Goal: Information Seeking & Learning: Learn about a topic

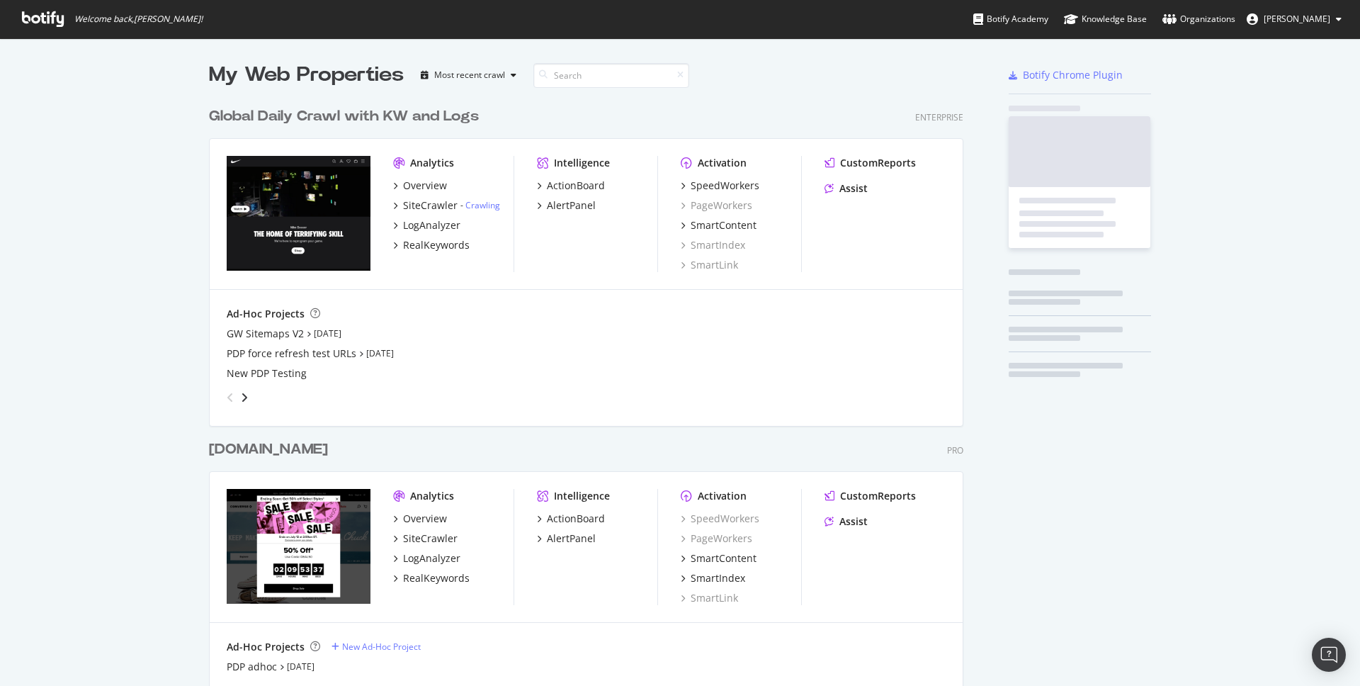
scroll to position [849, 766]
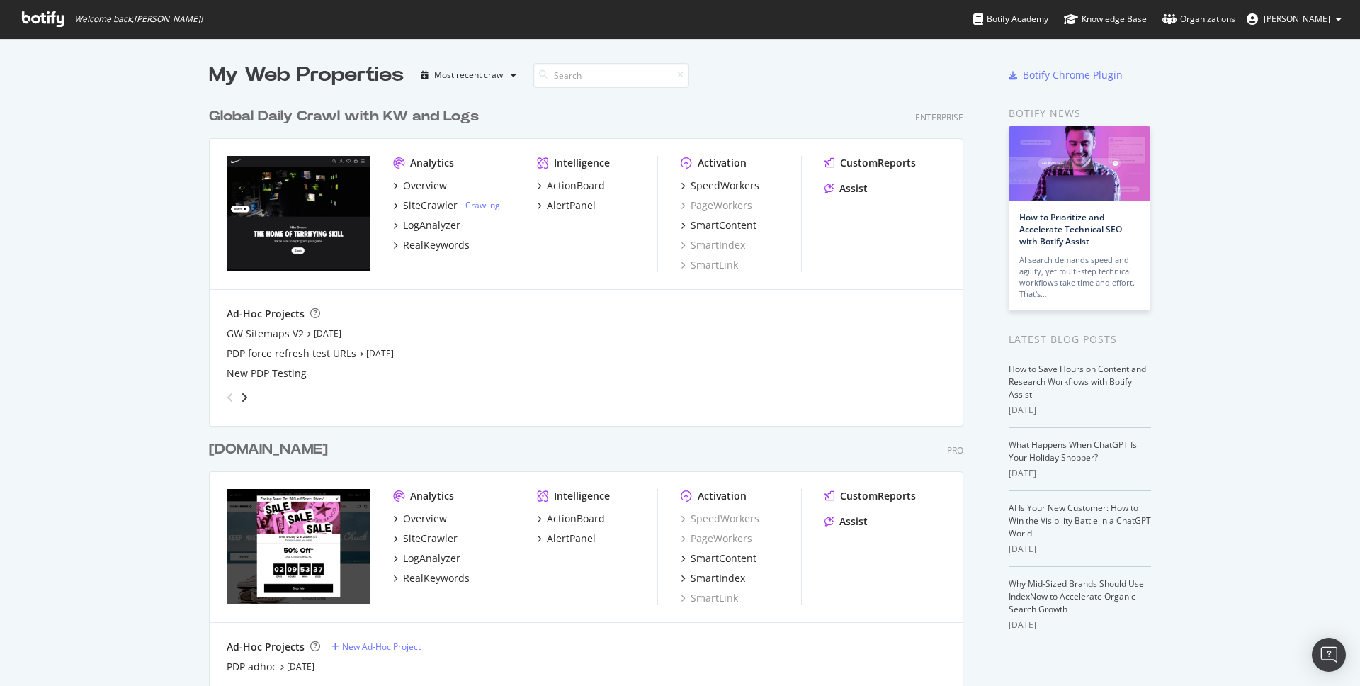
click at [324, 118] on div "Global Daily Crawl with KW and Logs" at bounding box center [344, 116] width 270 height 21
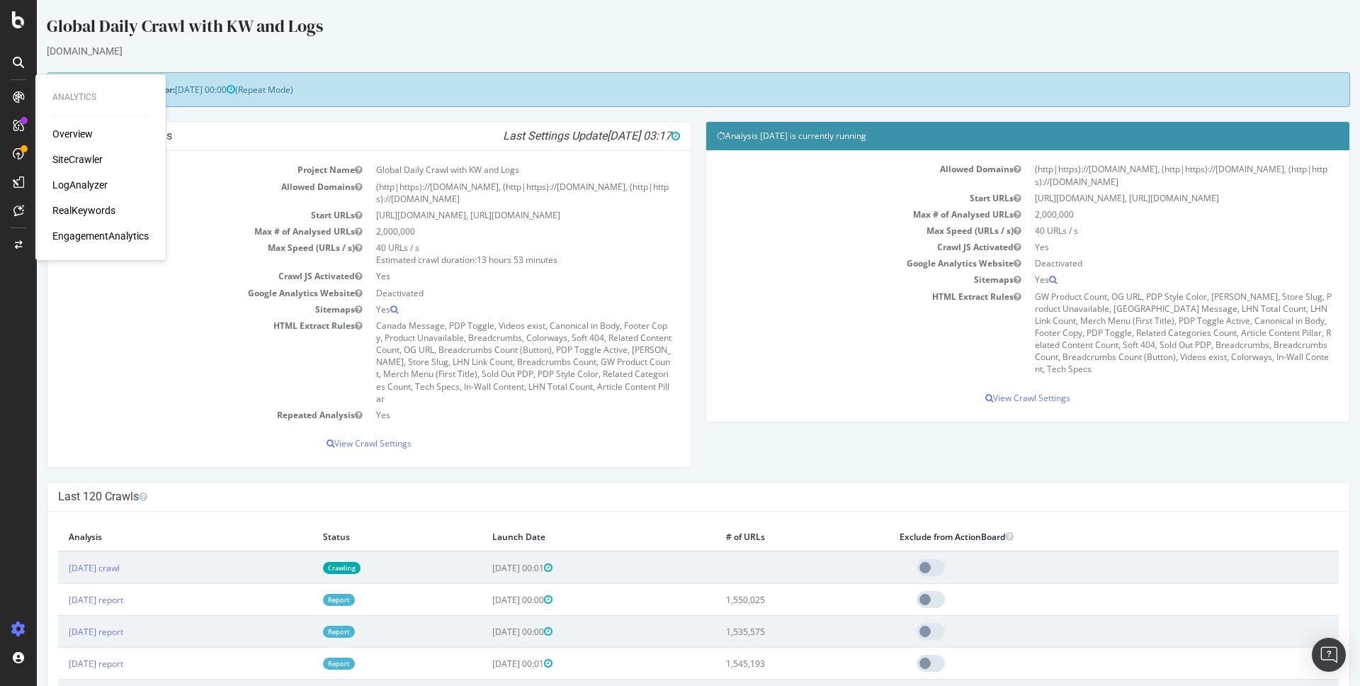
click at [72, 188] on div "LogAnalyzer" at bounding box center [79, 185] width 55 height 14
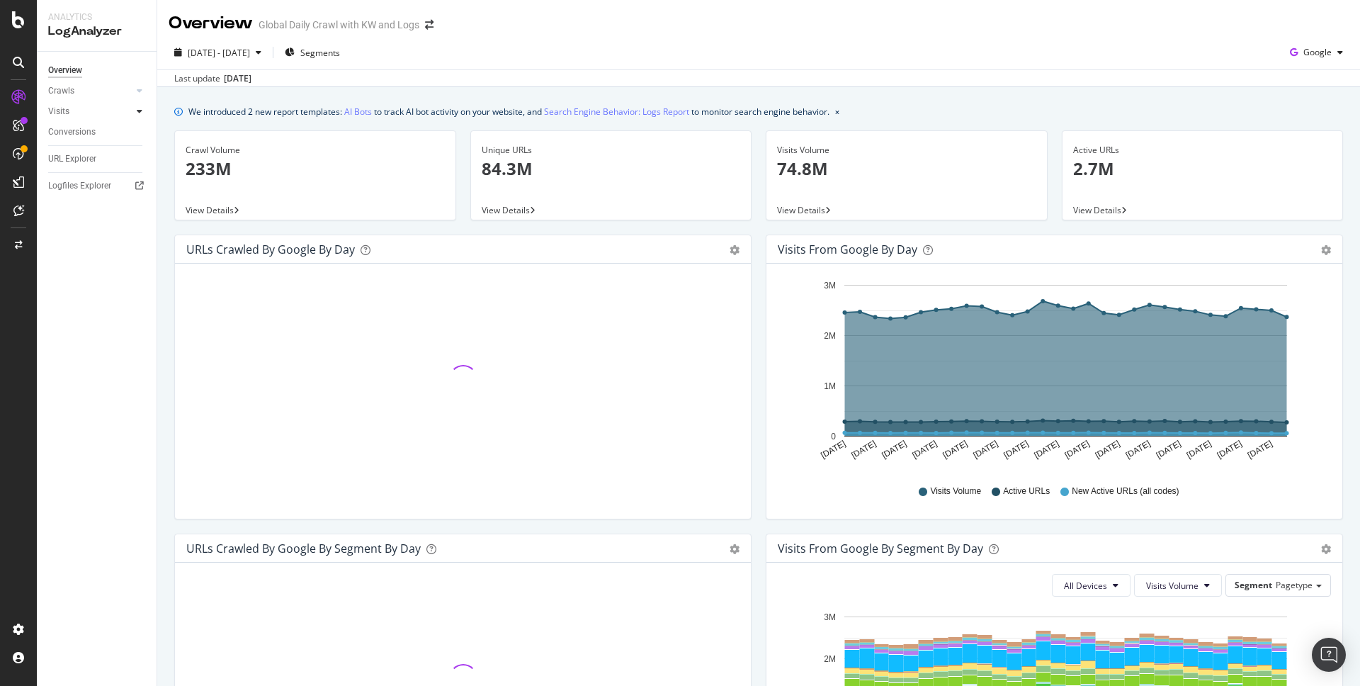
click at [140, 111] on icon at bounding box center [140, 111] width 6 height 9
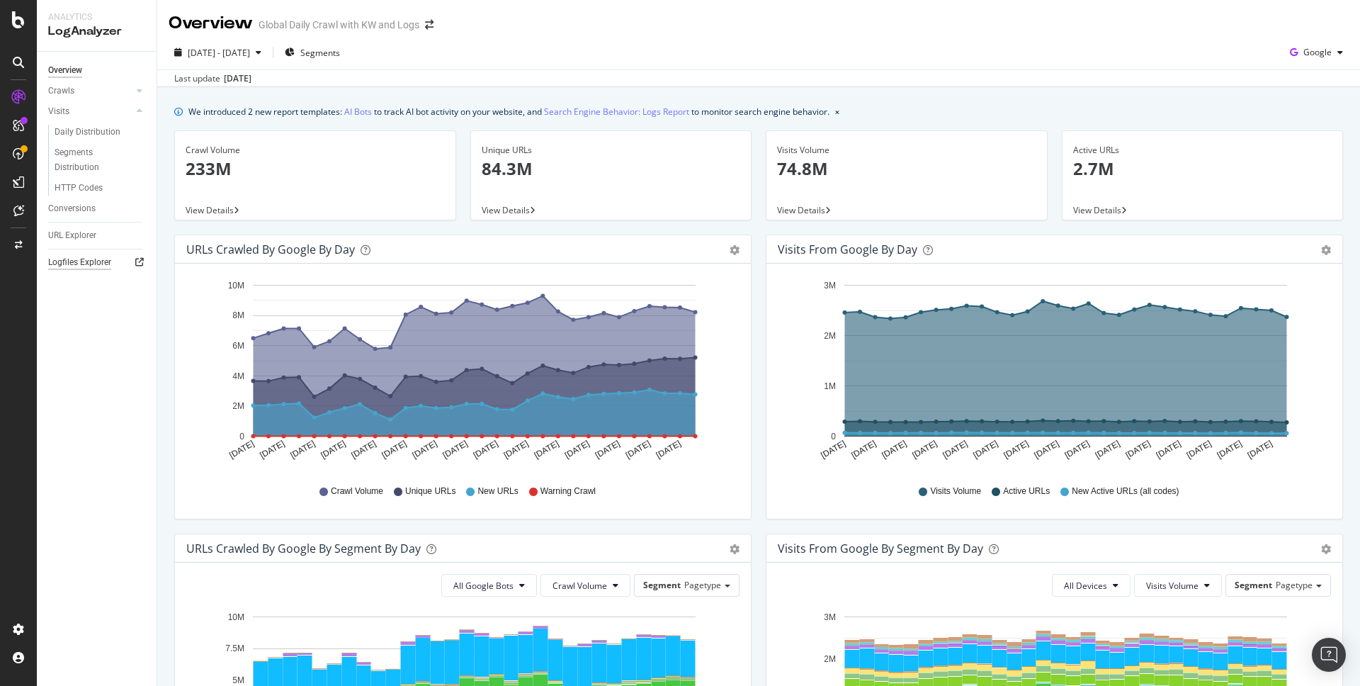
click at [71, 264] on div "Logfiles Explorer" at bounding box center [79, 262] width 63 height 15
click at [170, 174] on div "Crawl Volume 233M View Details" at bounding box center [315, 182] width 296 height 104
click at [64, 90] on div "Crawls" at bounding box center [61, 91] width 26 height 15
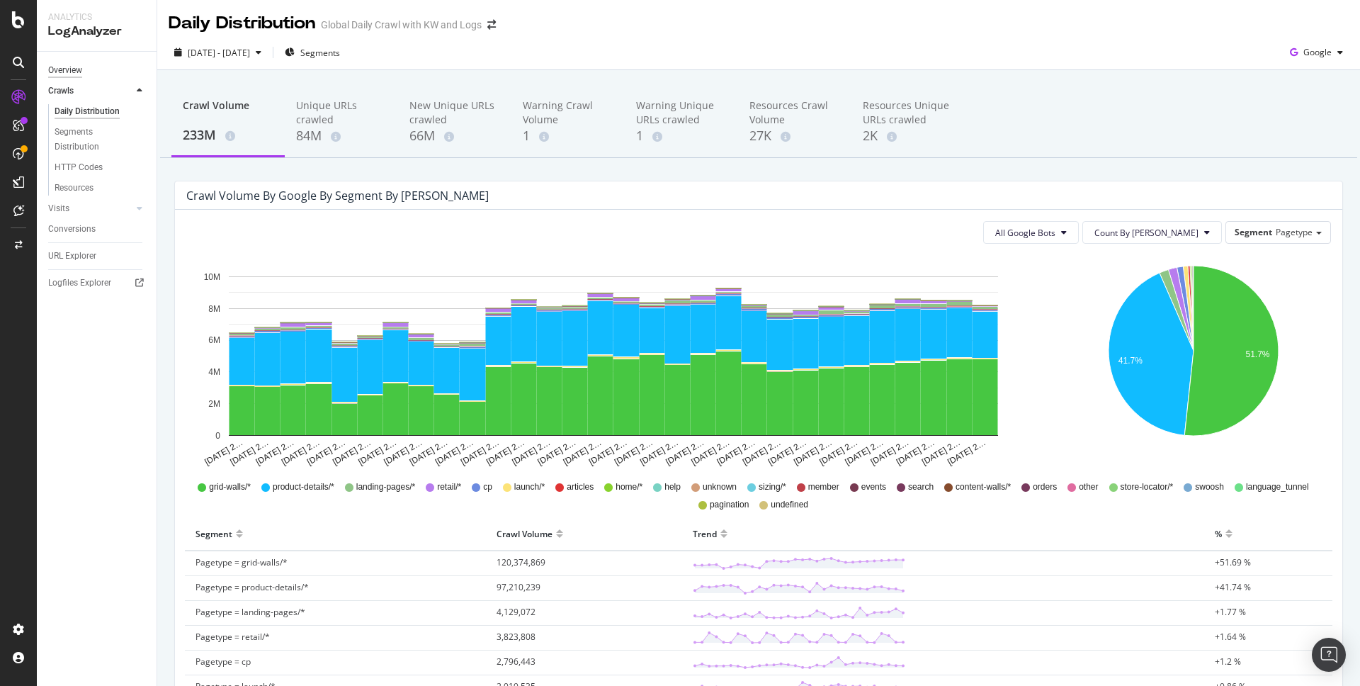
click at [77, 70] on div "Overview" at bounding box center [65, 70] width 34 height 15
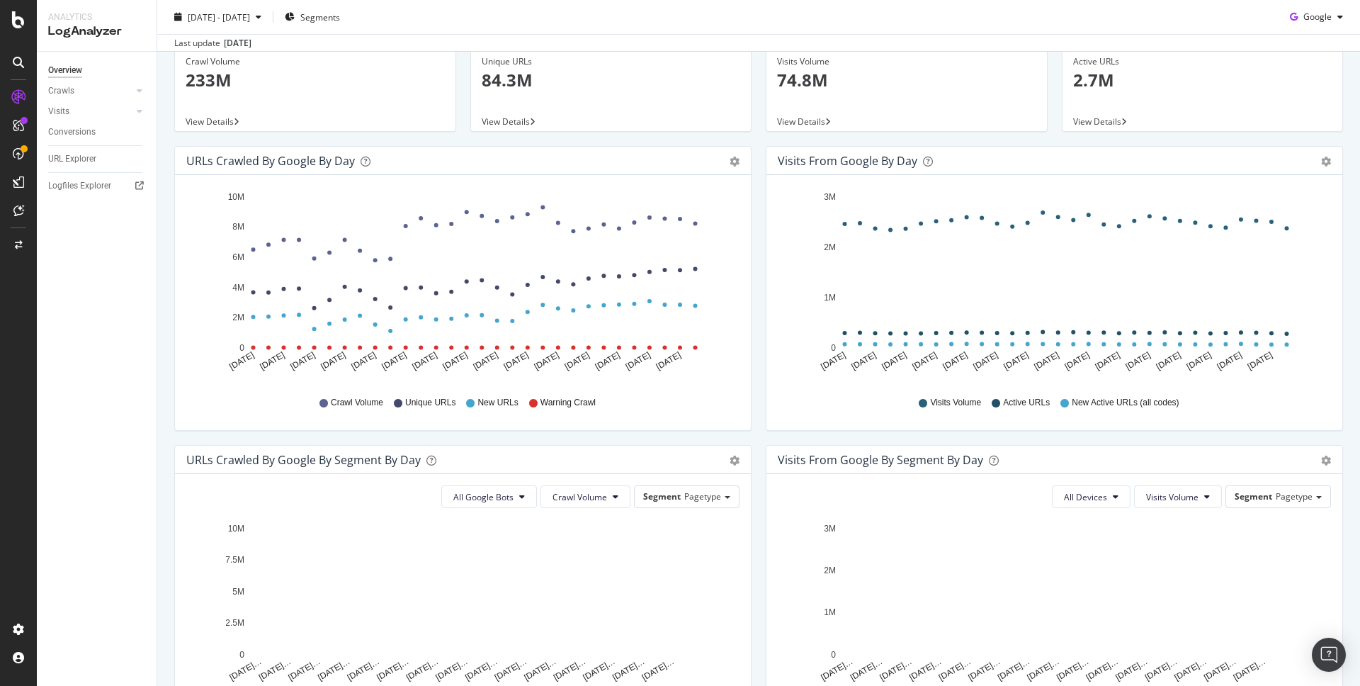
scroll to position [272, 0]
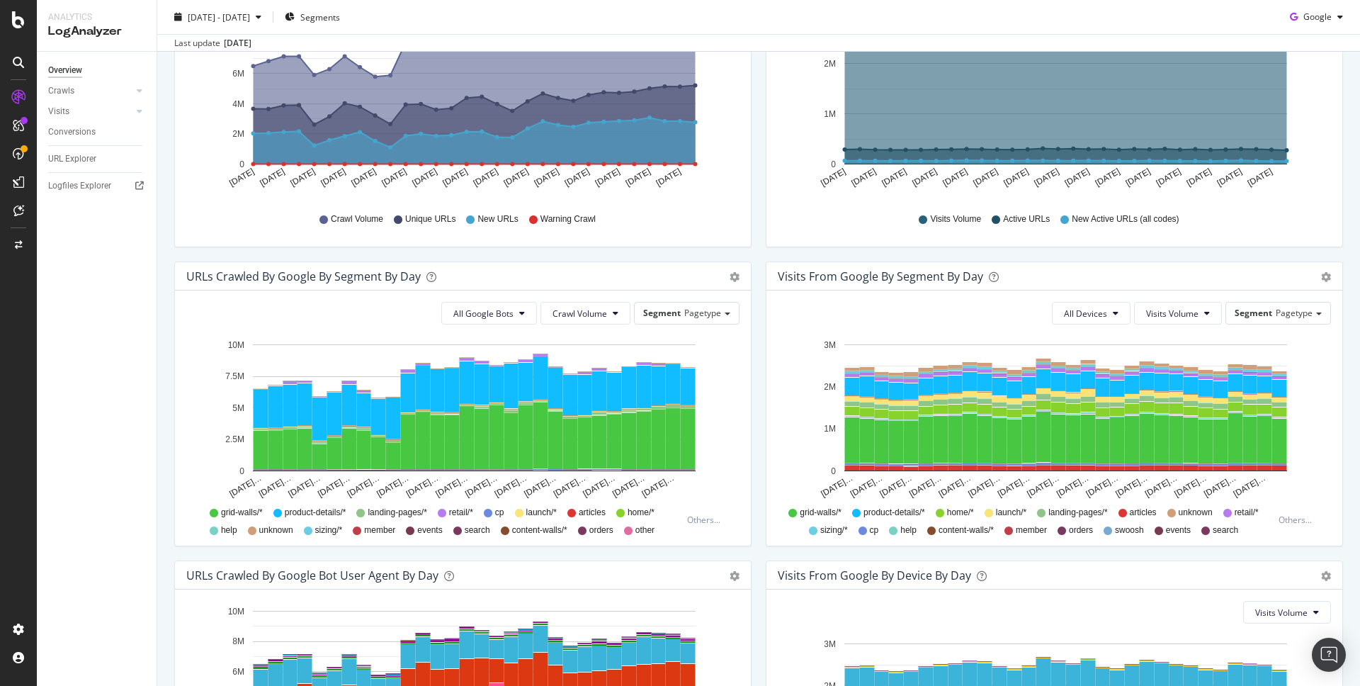
click at [756, 397] on div "URLs Crawled by Google By Segment By Day Timeline (by Value) Table All Google B…" at bounding box center [463, 410] width 592 height 299
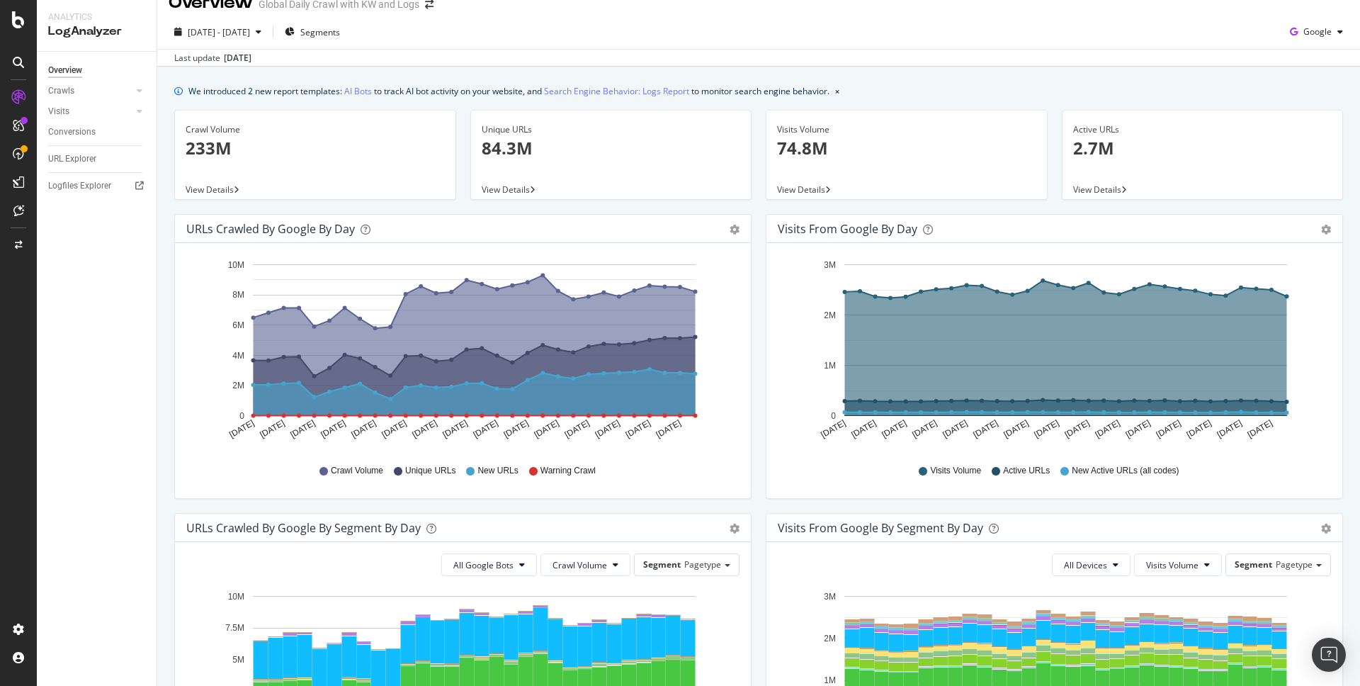
scroll to position [0, 0]
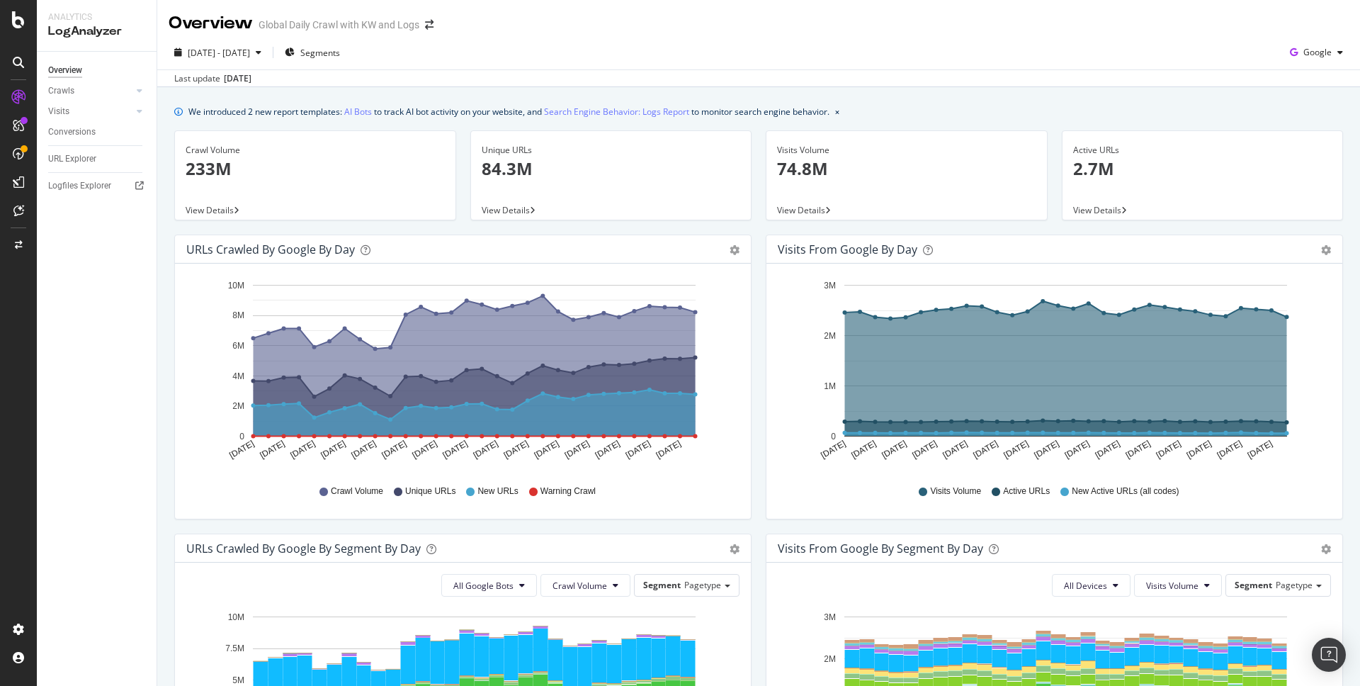
click at [424, 111] on div "We introduced 2 new report templates: AI Bots to track AI bot activity on your …" at bounding box center [508, 111] width 641 height 15
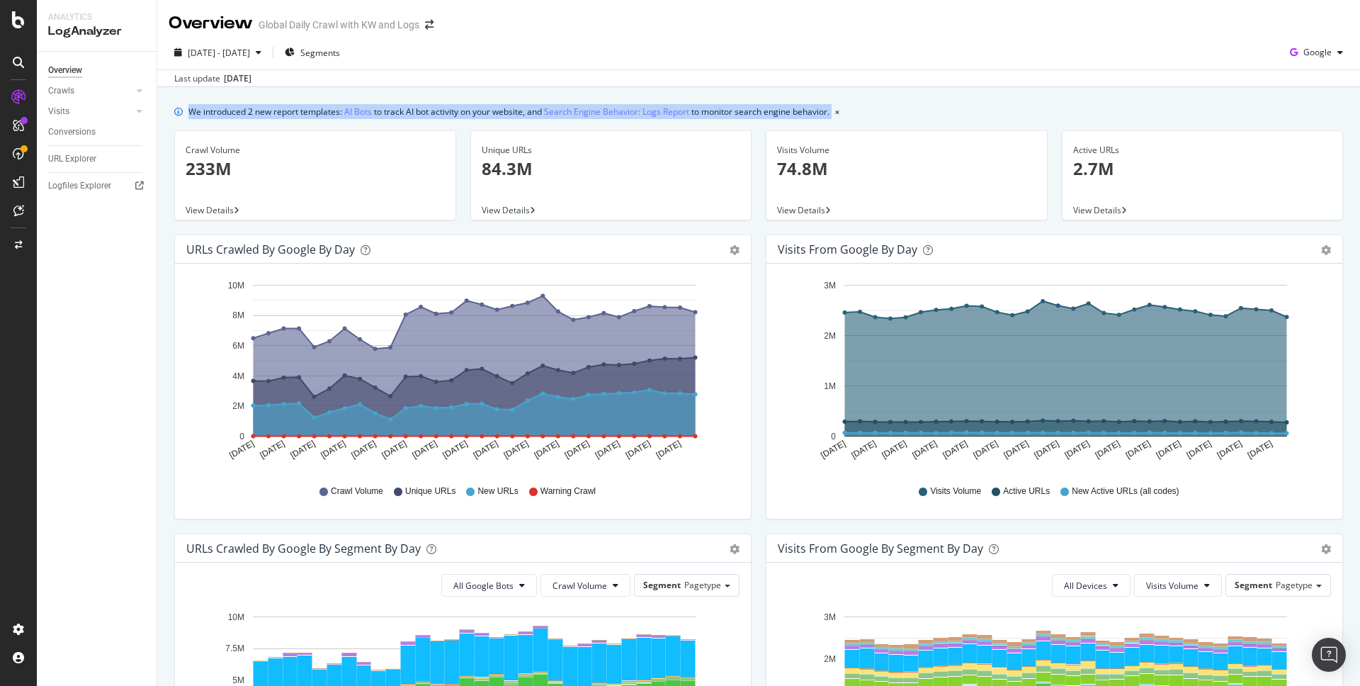
click at [412, 112] on div "We introduced 2 new report templates: AI Bots to track AI bot activity on your …" at bounding box center [508, 111] width 641 height 15
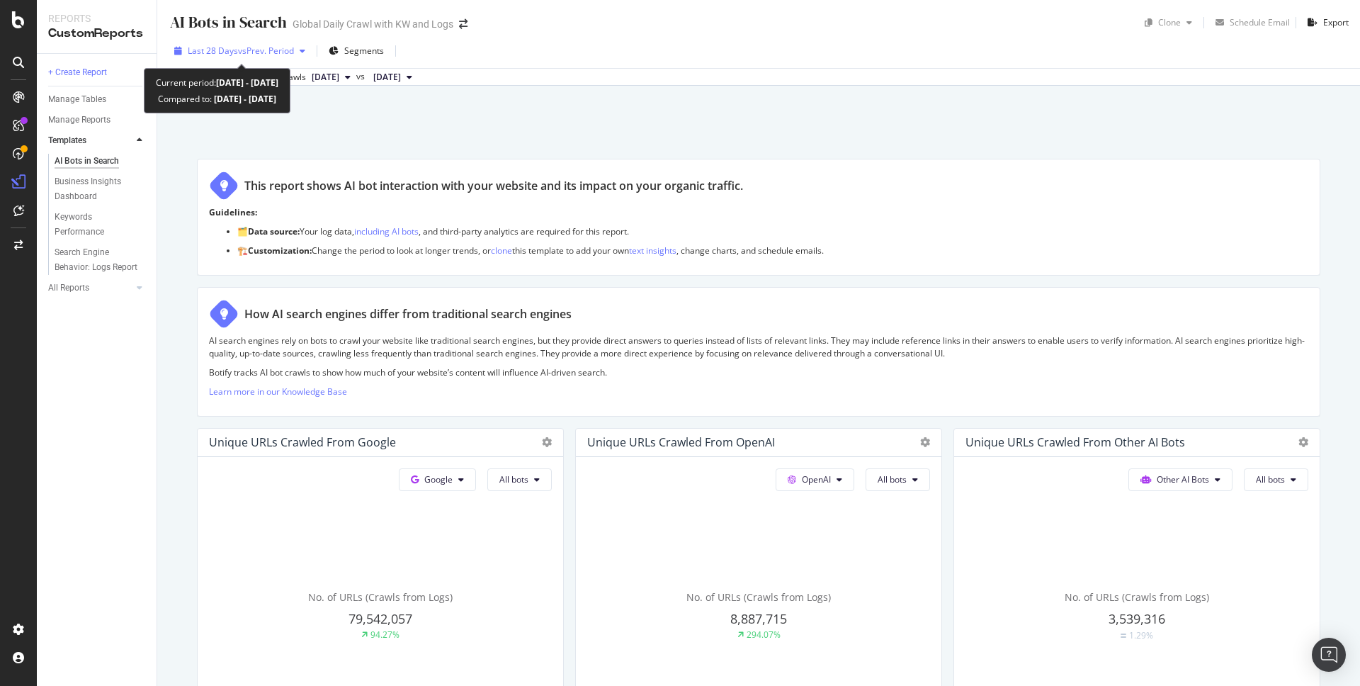
click at [292, 48] on span "vs Prev. Period" at bounding box center [266, 51] width 56 height 12
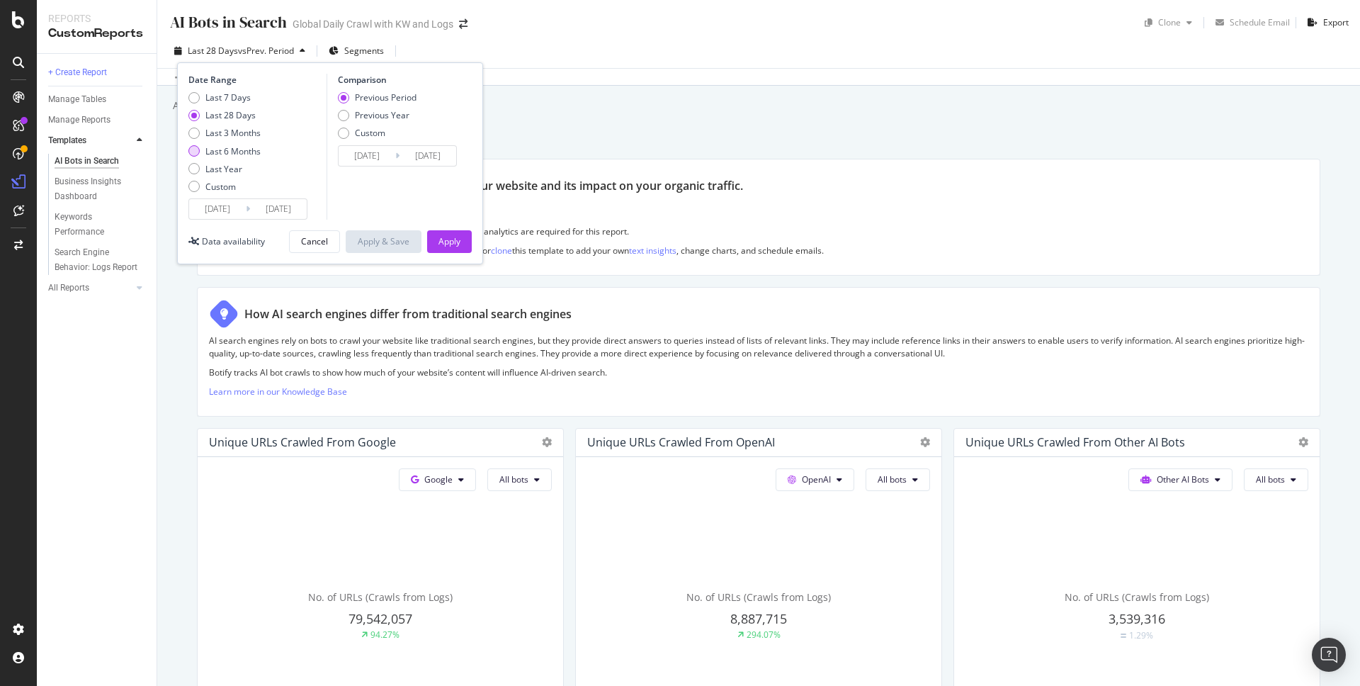
click at [193, 150] on div "Last 6 Months" at bounding box center [193, 150] width 11 height 11
type input "2025/03/11"
type input "2024/09/07"
type input "2025/03/10"
click at [195, 171] on div "Last Year" at bounding box center [193, 168] width 11 height 11
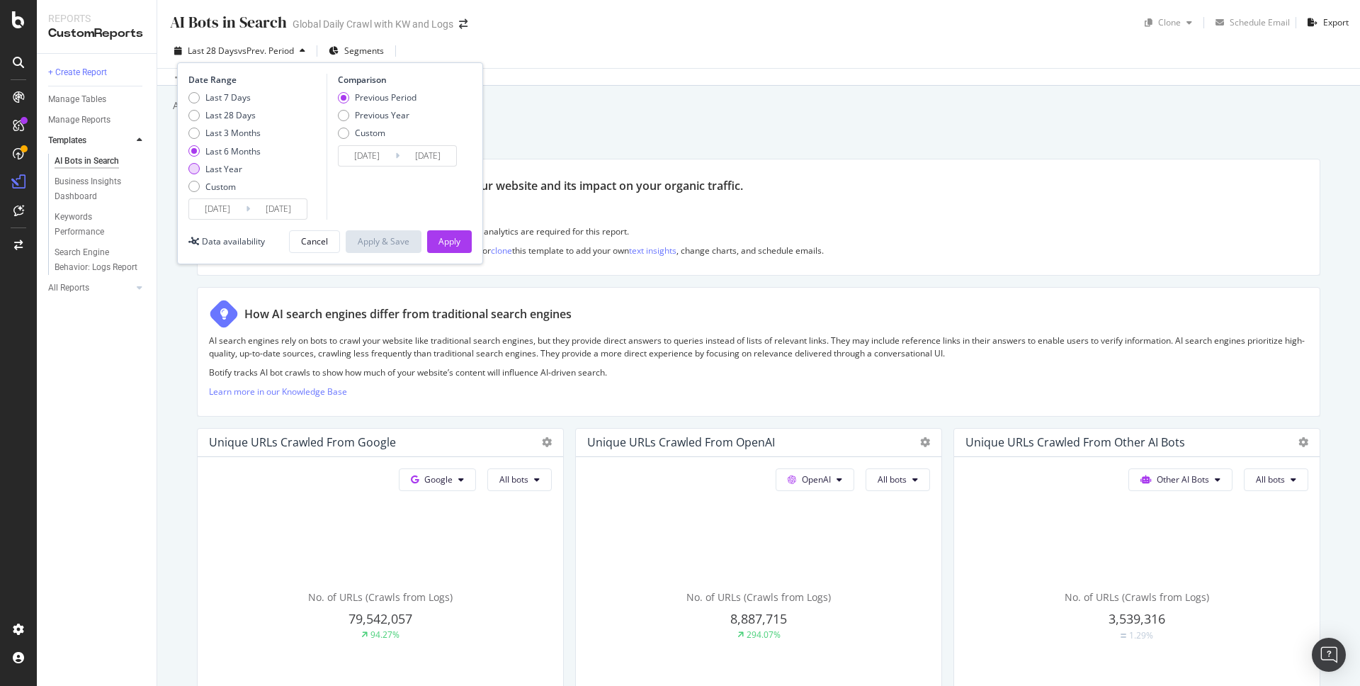
type input "2024/09/11"
type input "2023/09/12"
type input "2024/09/10"
click at [450, 242] on div "Apply" at bounding box center [449, 241] width 22 height 12
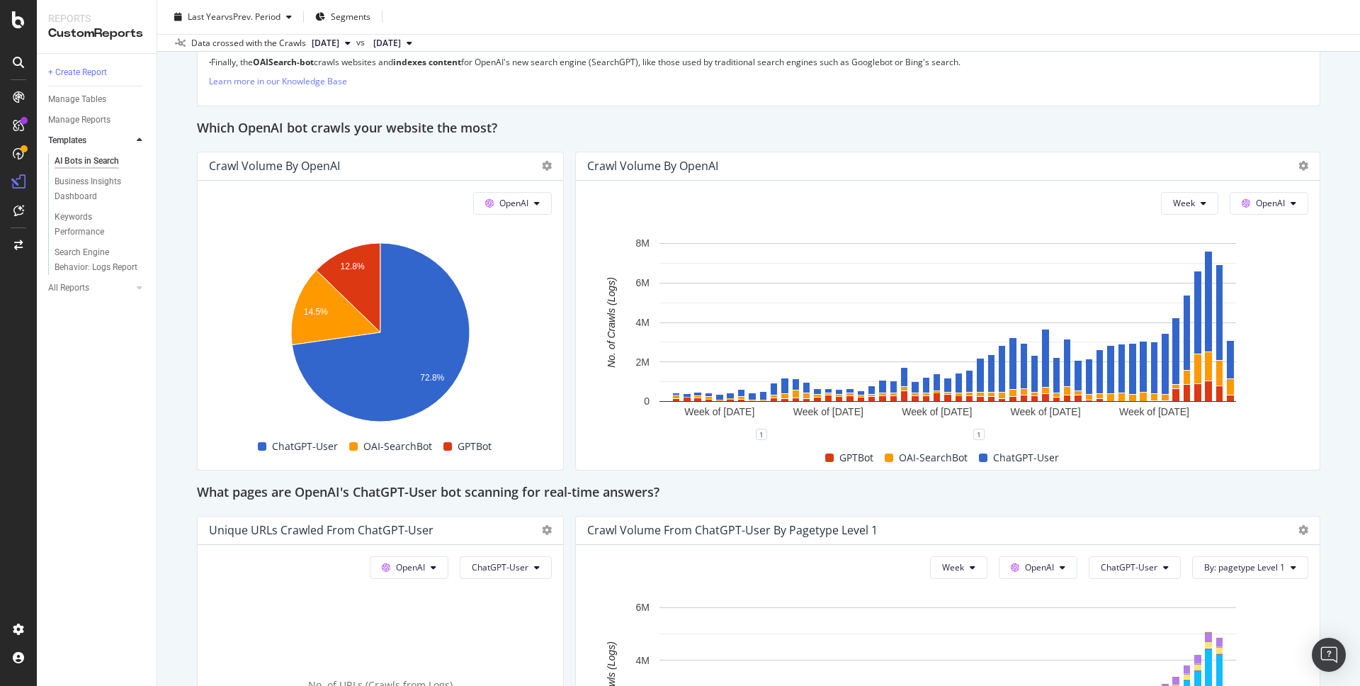
scroll to position [1163, 0]
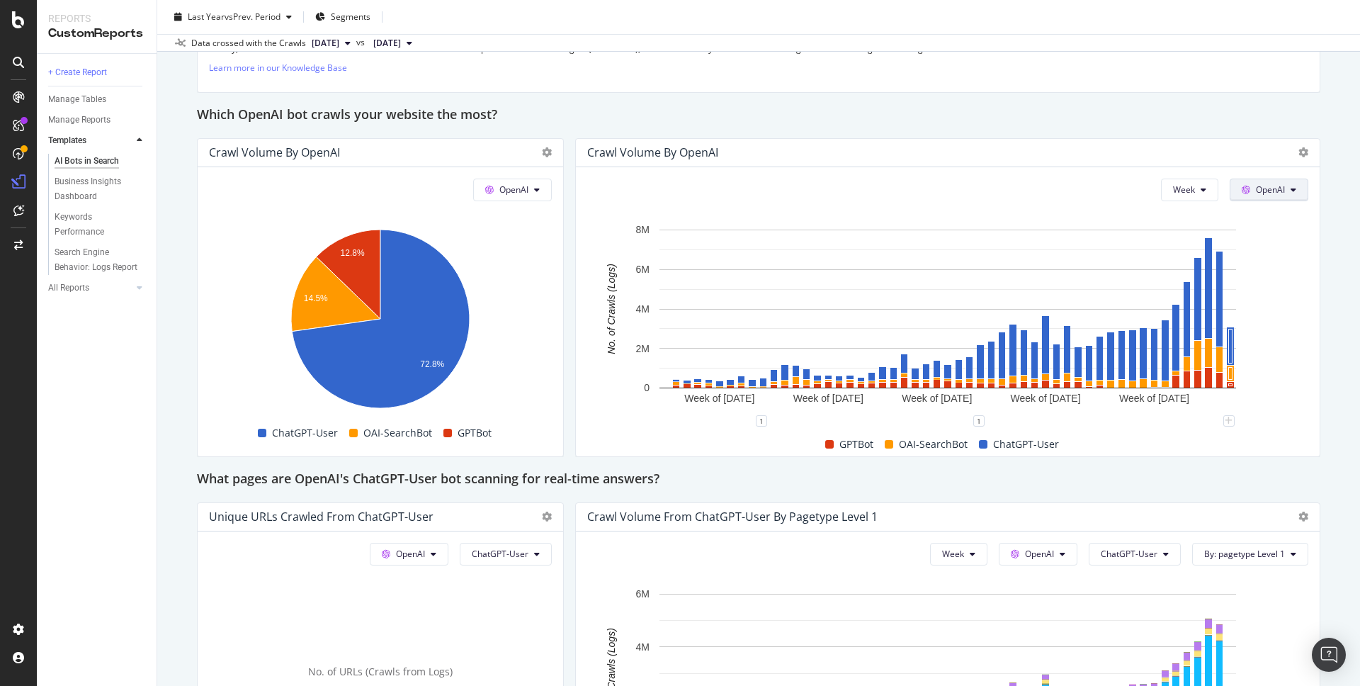
click at [1295, 187] on icon at bounding box center [1294, 190] width 6 height 9
click at [1342, 245] on div "AI Bots in Search AI Bots in Search Global Daily Crawl with KW and Logs Clone S…" at bounding box center [758, 343] width 1203 height 686
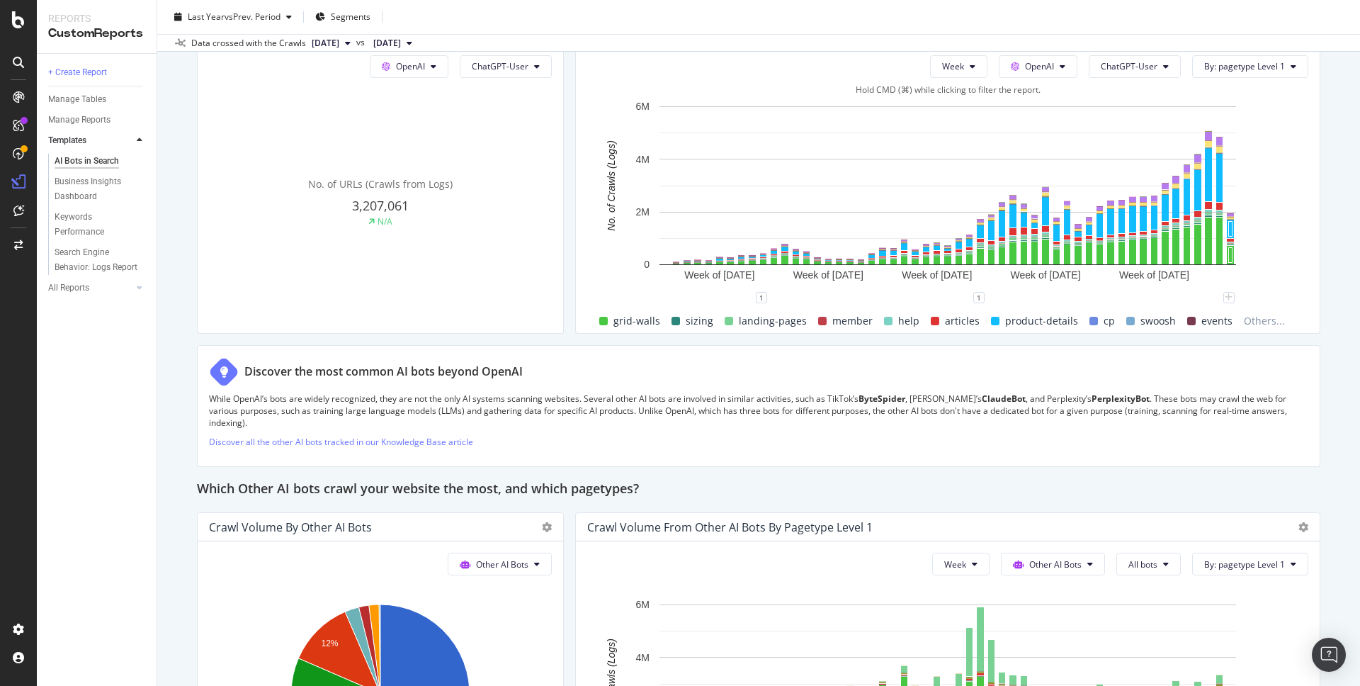
scroll to position [1609, 0]
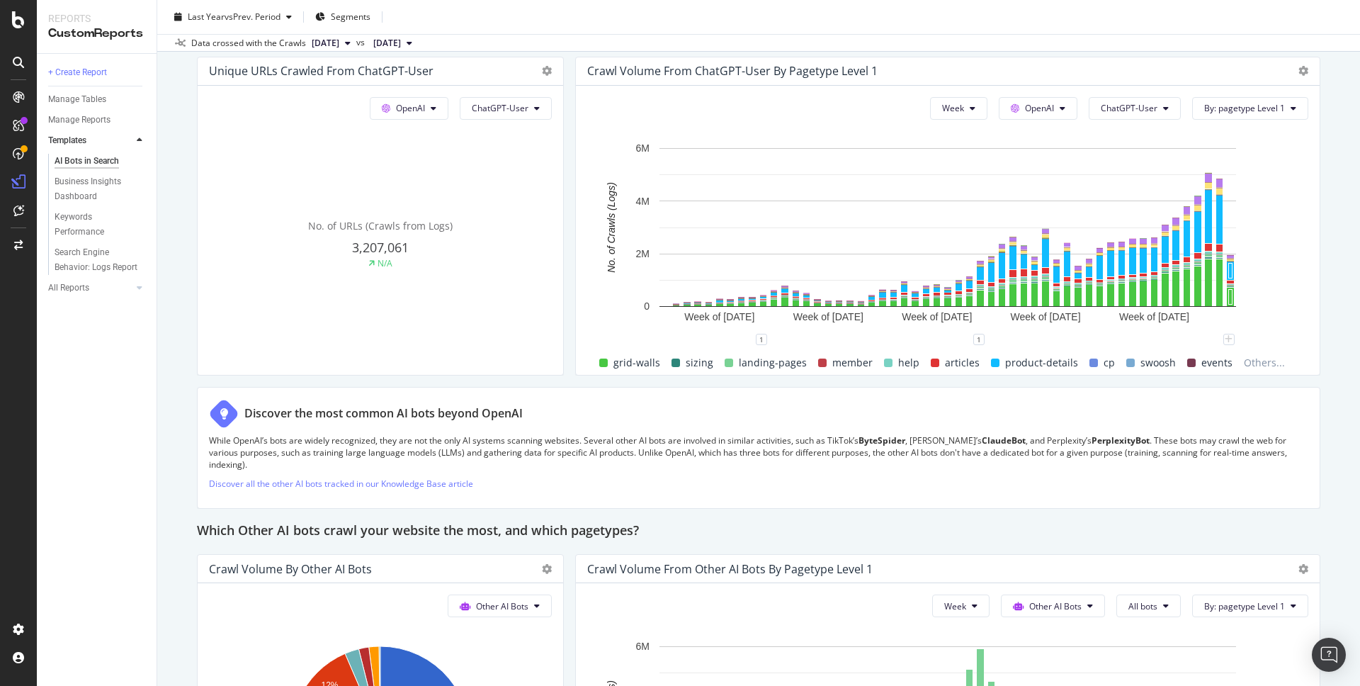
click at [1328, 296] on div "AI Bots in Search AI Bots in Search Global Daily Crawl with KW and Logs Clone S…" at bounding box center [758, 343] width 1203 height 686
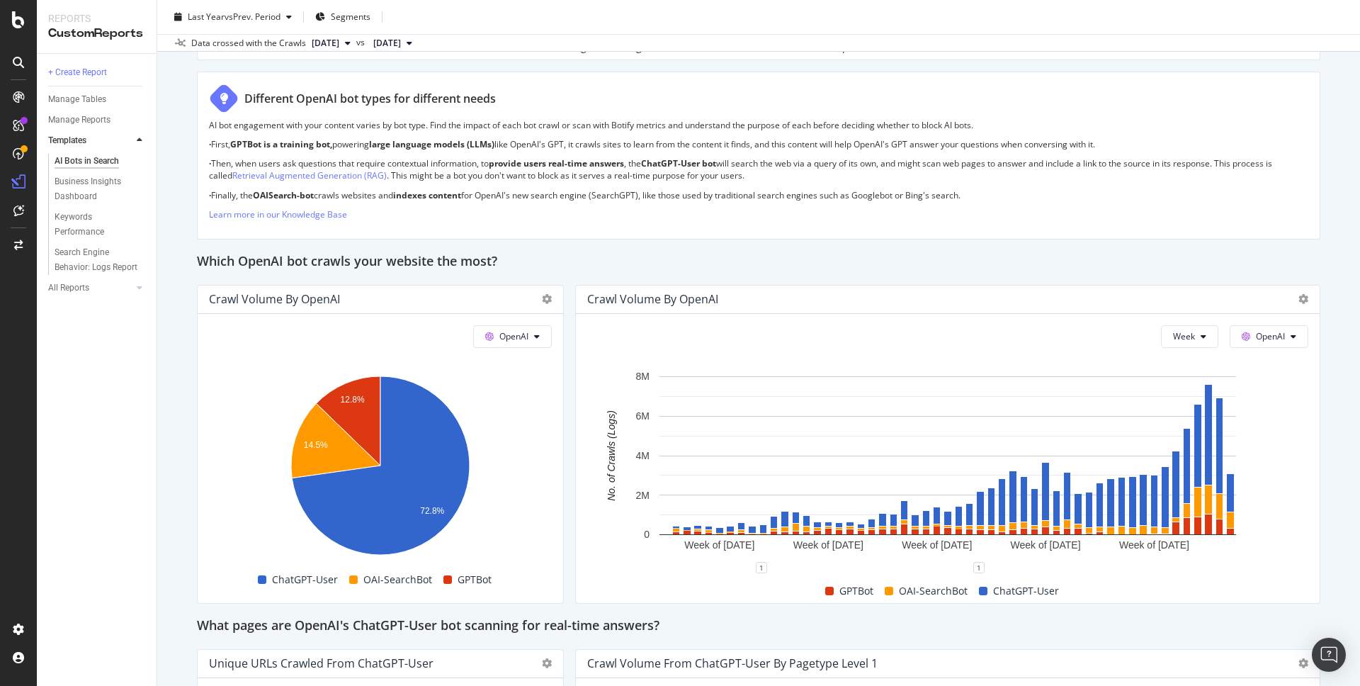
scroll to position [1058, 0]
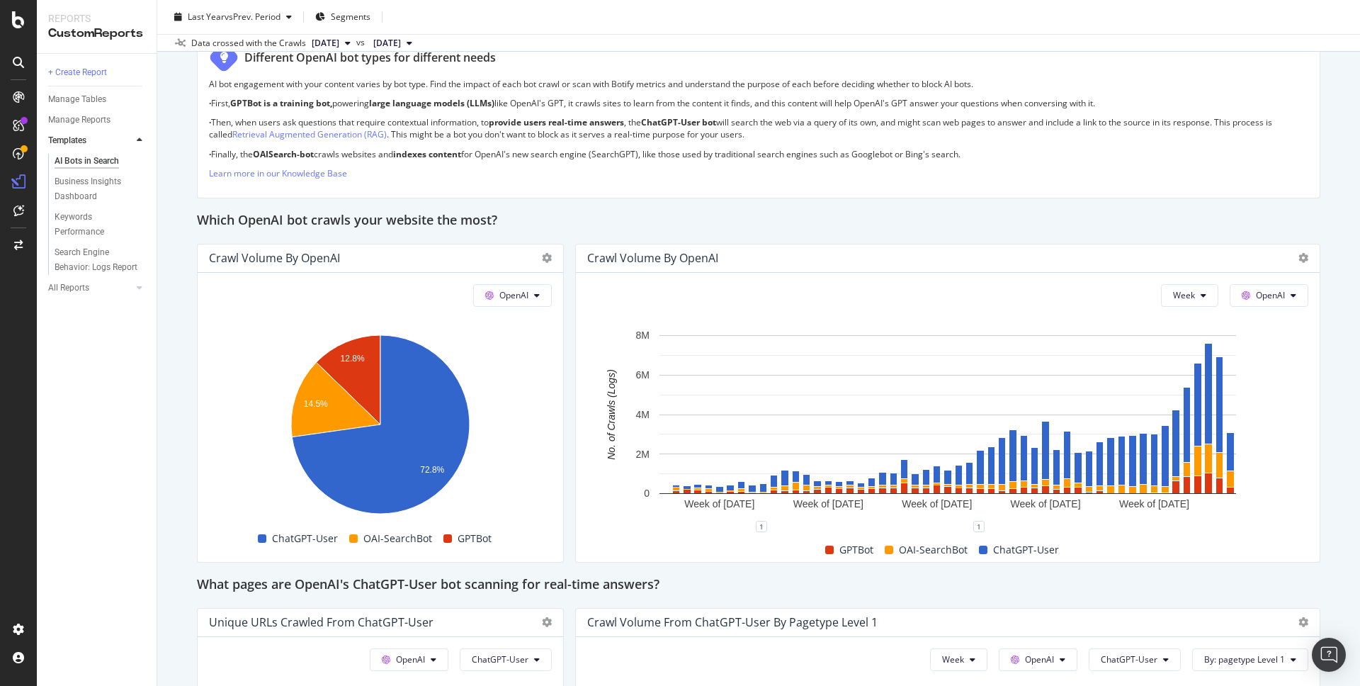
click at [1337, 346] on div "AI Bots in Search AI Bots in Search Global Daily Crawl with KW and Logs Clone S…" at bounding box center [758, 343] width 1203 height 686
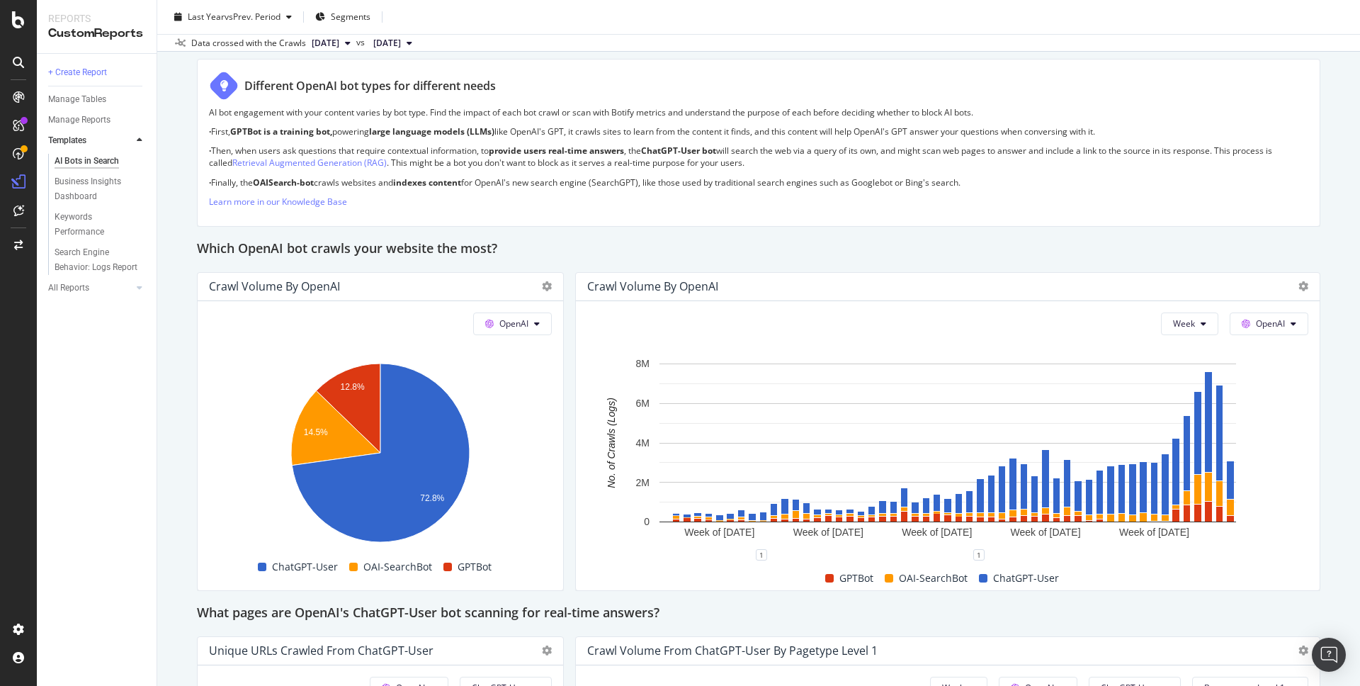
scroll to position [1027, 0]
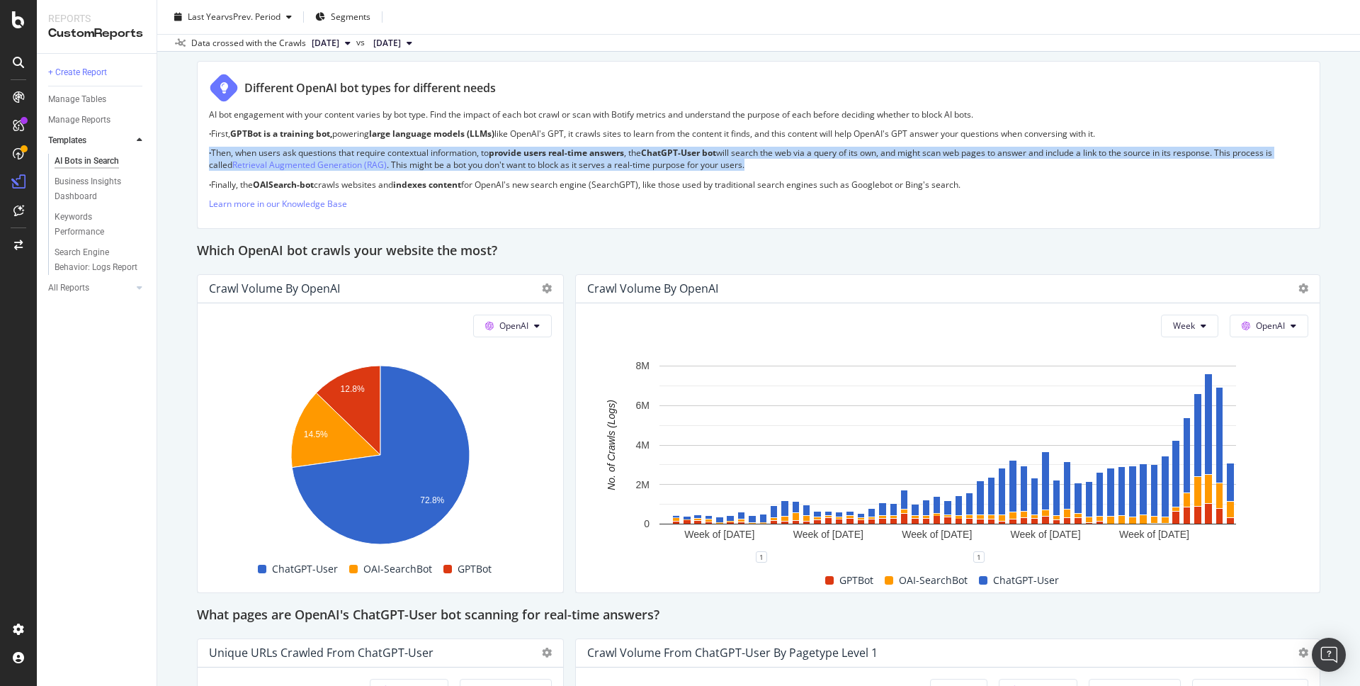
drag, startPoint x: 200, startPoint y: 152, endPoint x: 800, endPoint y: 170, distance: 599.6
click at [800, 170] on div "Different OpenAI bot types for different needs AI bot engagement with your cont…" at bounding box center [759, 145] width 1124 height 168
copy p "· Then, when users ask questions that require contextual information, to provid…"
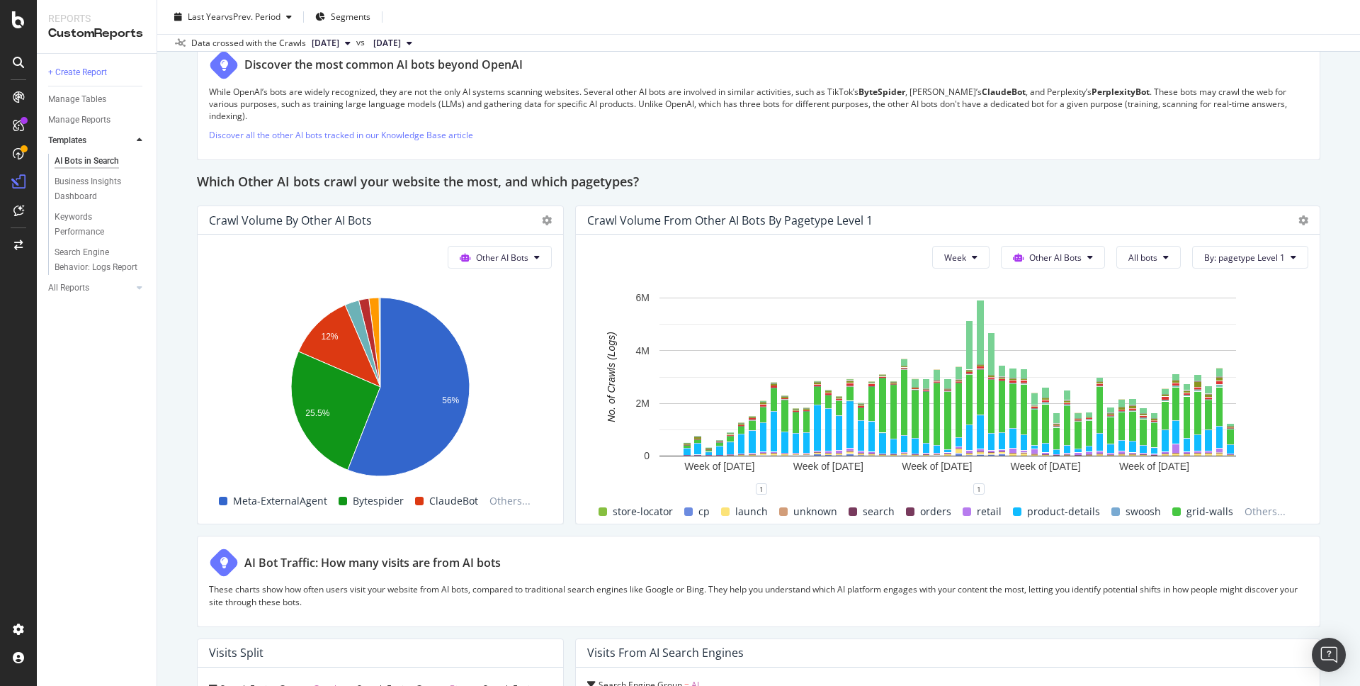
scroll to position [1961, 0]
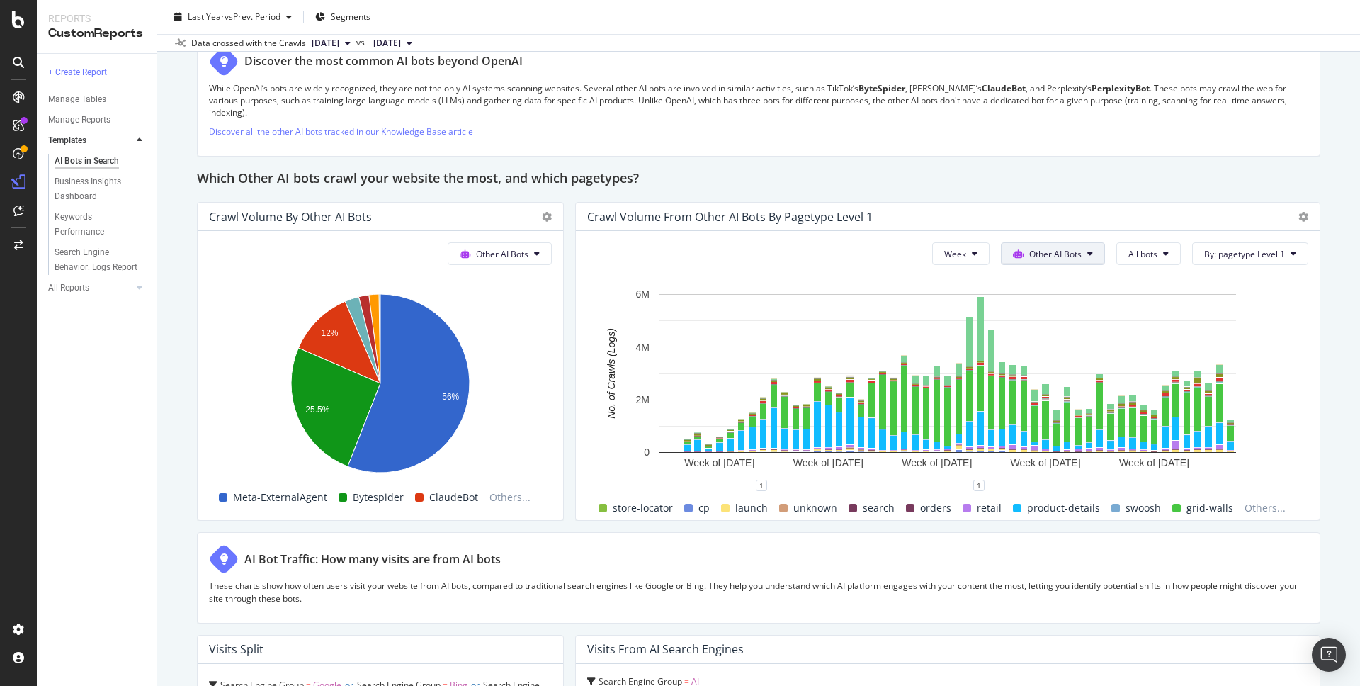
click at [1063, 248] on span "Other AI Bots" at bounding box center [1055, 254] width 52 height 12
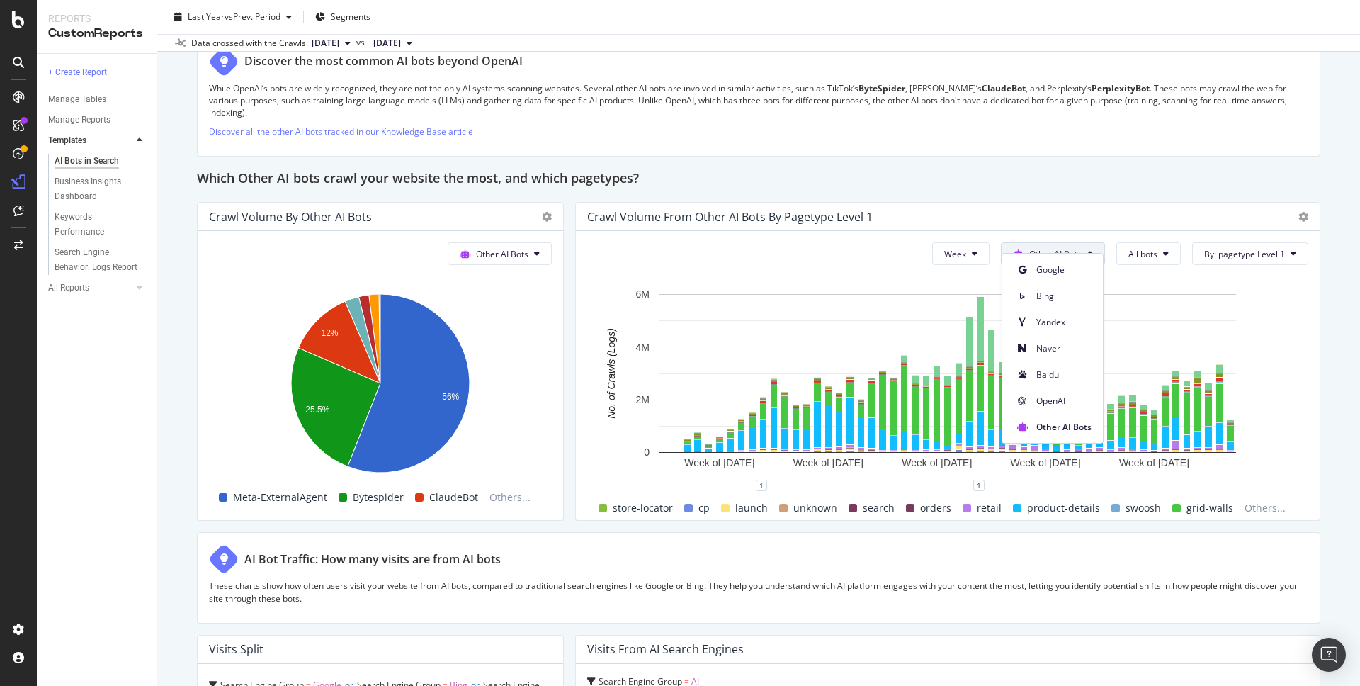
click at [1330, 323] on div "AI Bots in Search AI Bots in Search Global Daily Crawl with KW and Logs Clone S…" at bounding box center [758, 343] width 1203 height 686
click at [1331, 372] on div "AI Bots in Search AI Bots in Search Global Daily Crawl with KW and Logs Clone S…" at bounding box center [758, 343] width 1203 height 686
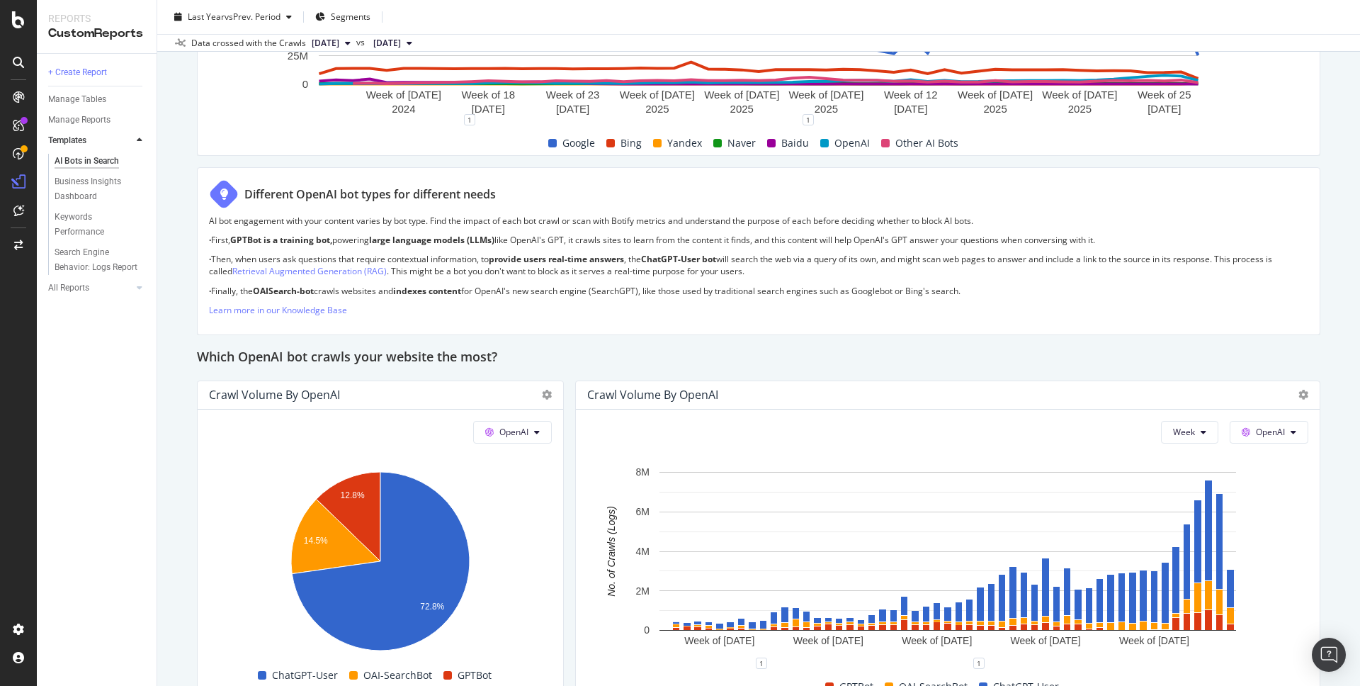
scroll to position [988, 0]
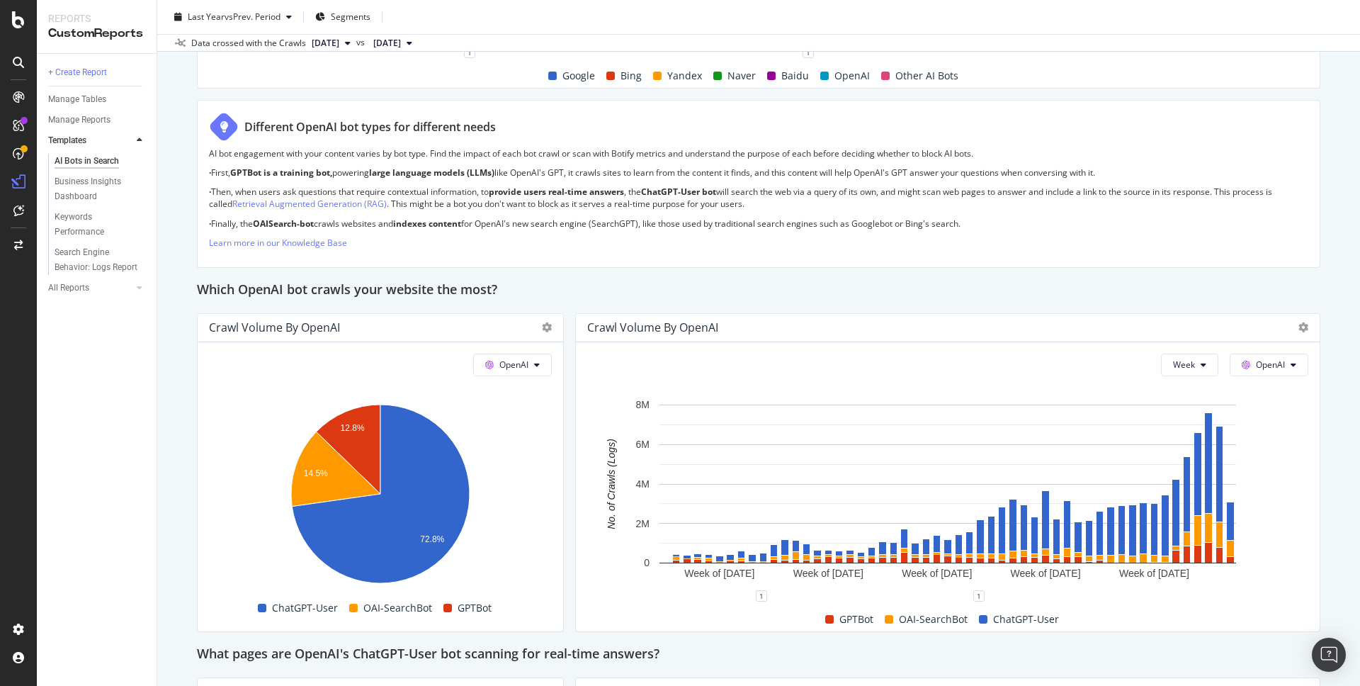
click at [1327, 208] on div "AI Bots in Search AI Bots in Search Global Daily Crawl with KW and Logs Clone S…" at bounding box center [758, 343] width 1203 height 686
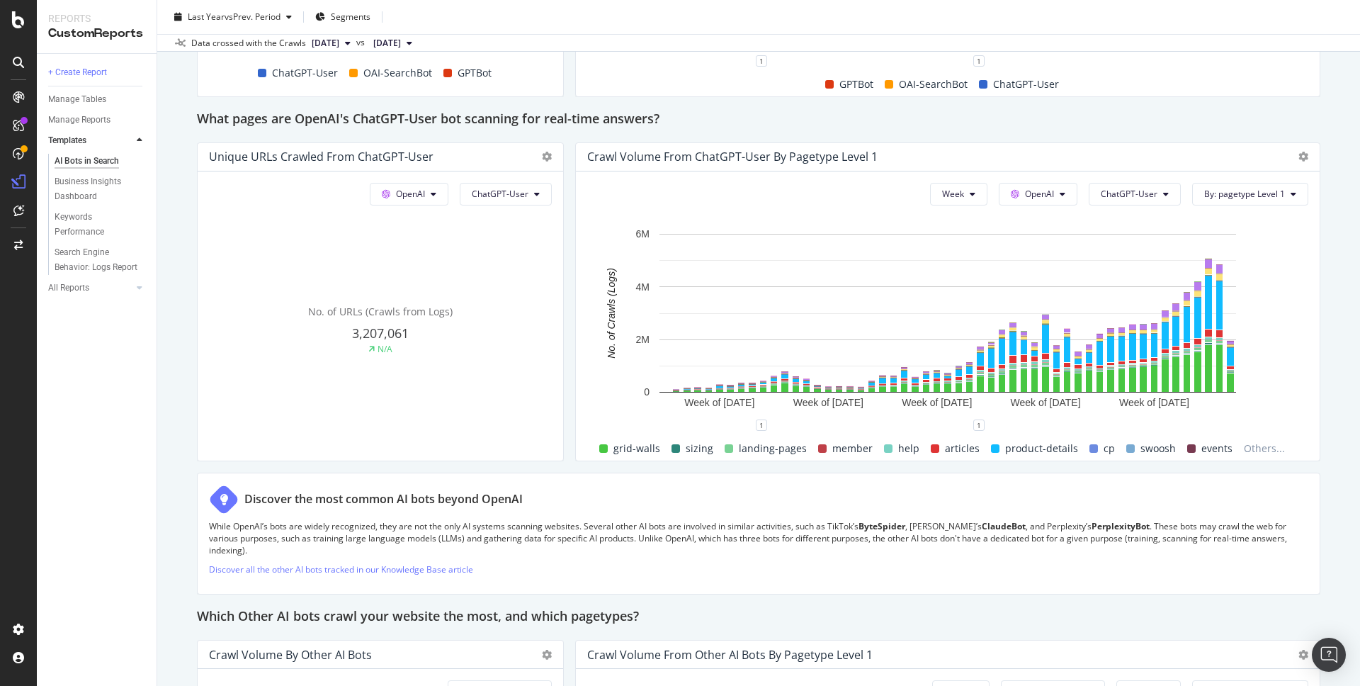
scroll to position [1493, 0]
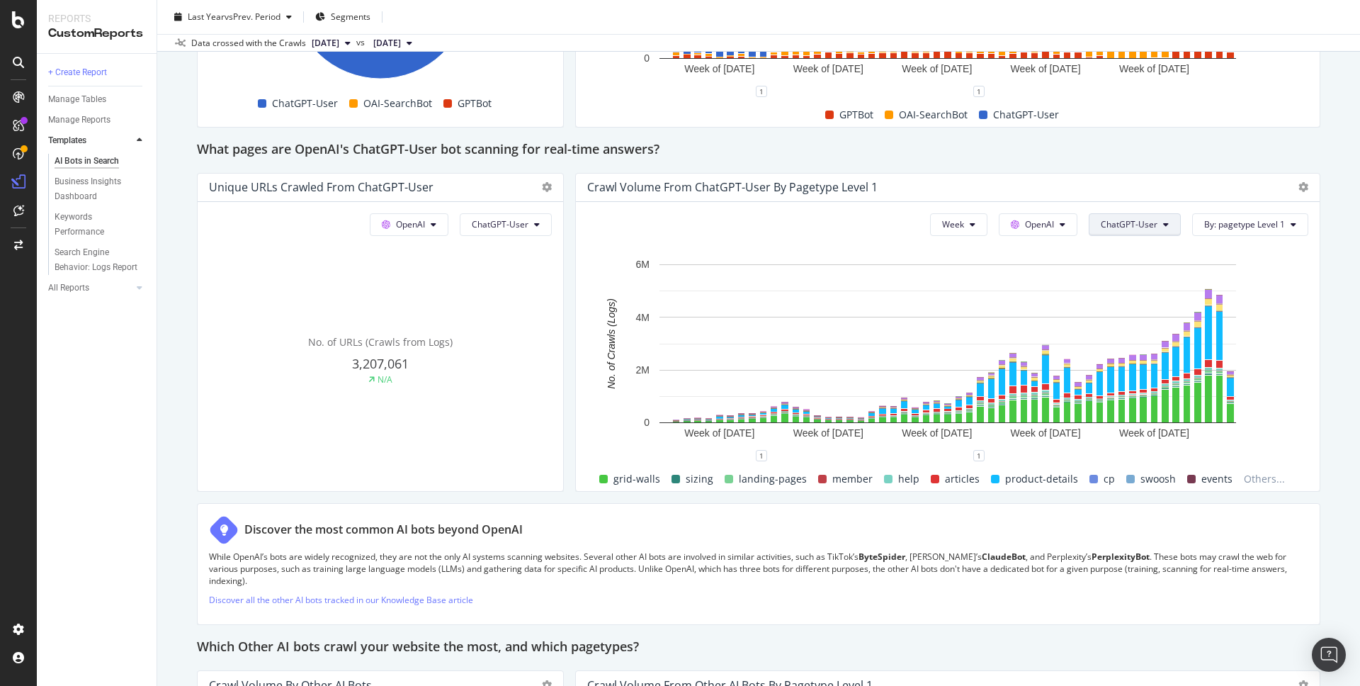
click at [1130, 221] on span "ChatGPT-User" at bounding box center [1129, 224] width 57 height 12
click at [1048, 227] on span "OpenAI" at bounding box center [1039, 224] width 29 height 12
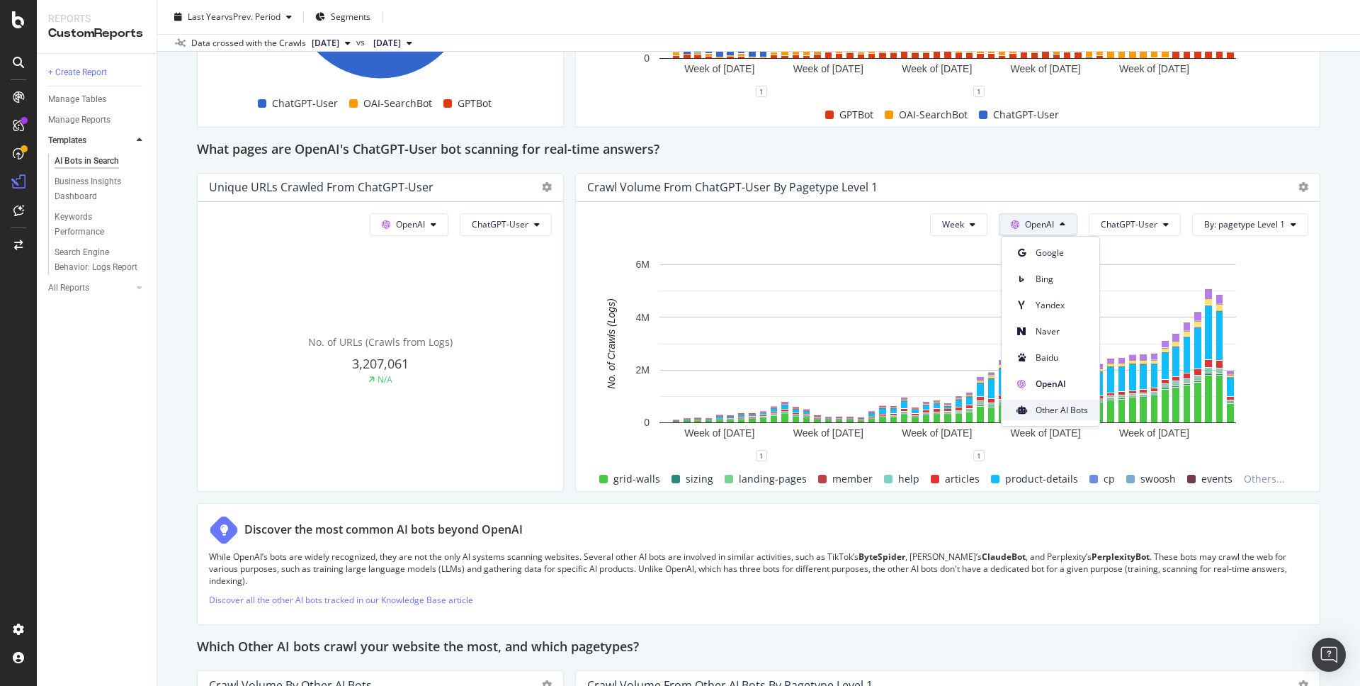
click at [1051, 415] on span "Other AI Bots" at bounding box center [1062, 410] width 52 height 13
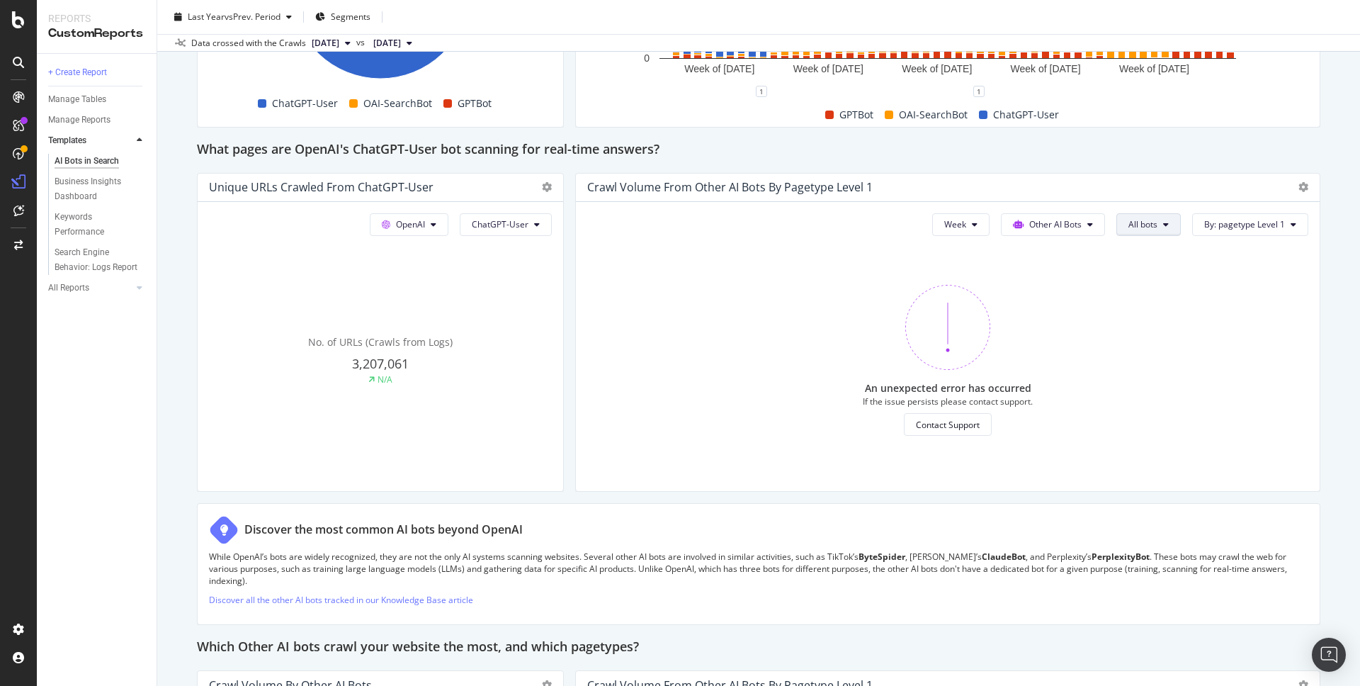
click at [1152, 218] on span "All bots" at bounding box center [1142, 224] width 29 height 12
click at [1153, 302] on span "PerplexityBot" at bounding box center [1168, 305] width 79 height 13
